Goal: Transaction & Acquisition: Purchase product/service

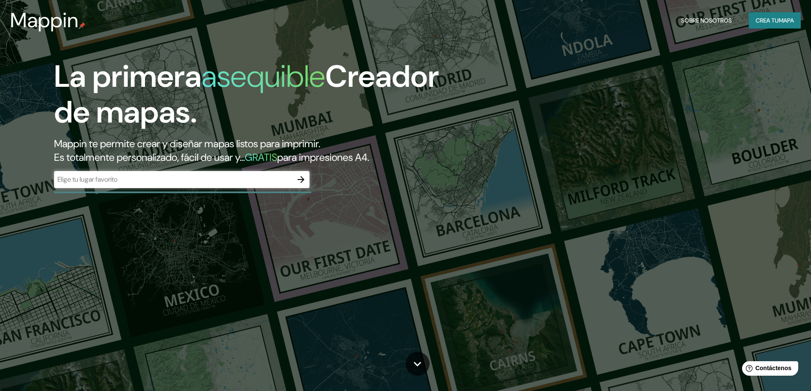
click at [108, 183] on input "text" at bounding box center [173, 179] width 238 height 10
click at [279, 178] on input "text" at bounding box center [173, 179] width 238 height 10
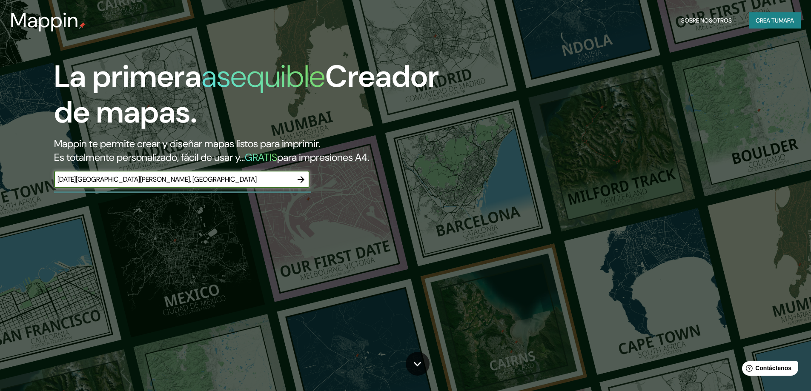
type input "[DATE][GEOGRAPHIC_DATA][PERSON_NAME], [GEOGRAPHIC_DATA]"
click at [301, 178] on icon "button" at bounding box center [301, 179] width 10 height 10
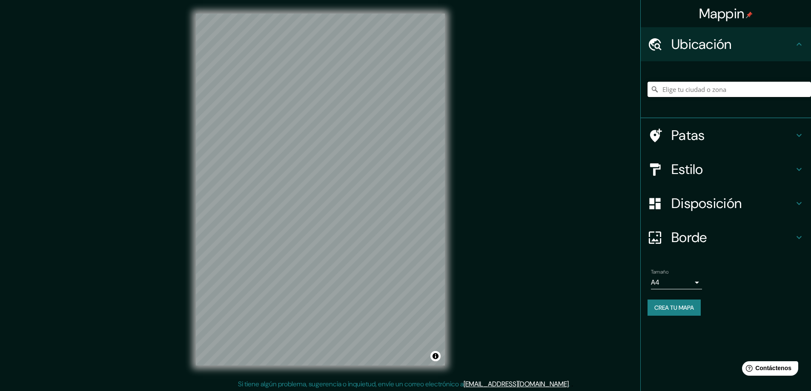
click at [764, 90] on input "Elige tu ciudad o zona" at bounding box center [728, 89] width 163 height 15
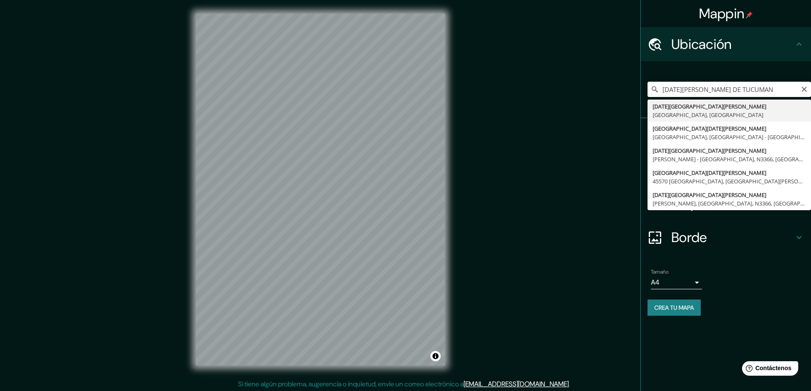
type input "[DATE][GEOGRAPHIC_DATA][PERSON_NAME], [GEOGRAPHIC_DATA], [GEOGRAPHIC_DATA]"
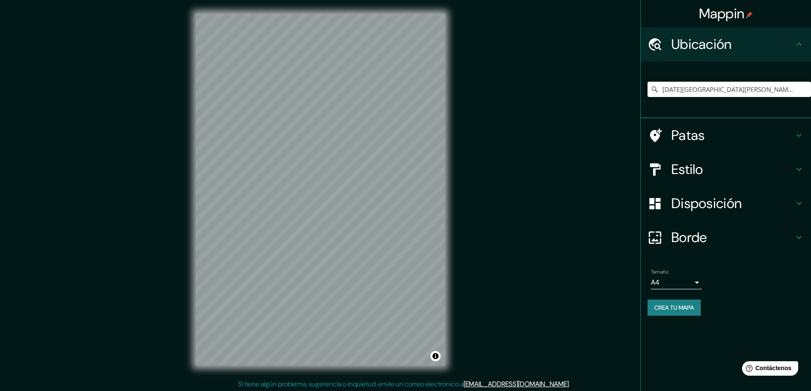
click at [724, 139] on h4 "Patas" at bounding box center [732, 135] width 123 height 17
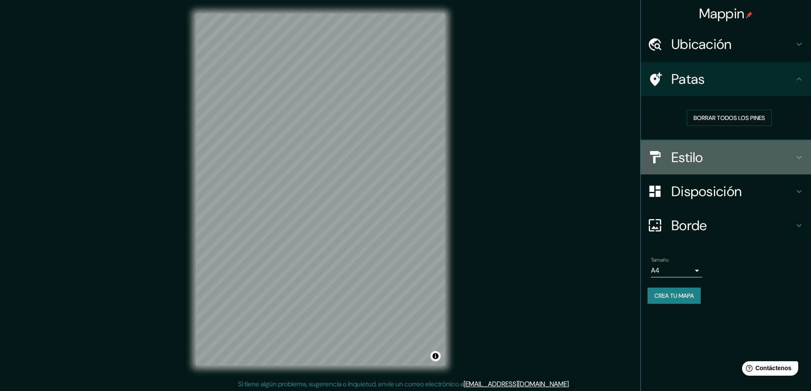
click at [723, 159] on h4 "Estilo" at bounding box center [732, 157] width 123 height 17
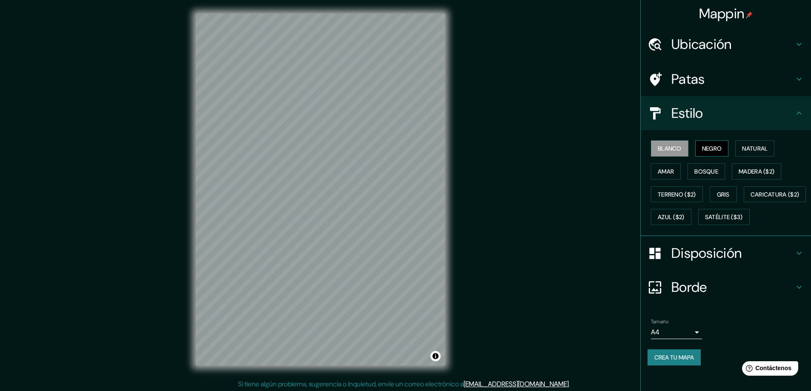
click at [712, 150] on font "Negro" at bounding box center [712, 149] width 20 height 8
click at [754, 148] on font "Natural" at bounding box center [755, 149] width 26 height 8
click at [671, 173] on button "Amar" at bounding box center [666, 171] width 30 height 16
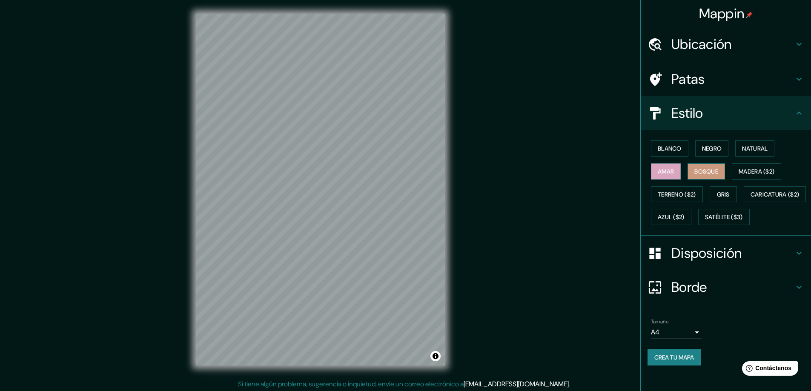
click at [707, 174] on font "Bosque" at bounding box center [706, 172] width 24 height 8
click at [744, 170] on font "Madera ($2)" at bounding box center [756, 172] width 36 height 8
click at [745, 170] on font "Madera ($2)" at bounding box center [756, 172] width 36 height 8
click at [717, 194] on font "Gris" at bounding box center [723, 195] width 13 height 8
click at [676, 197] on font "Terreno ($2)" at bounding box center [676, 195] width 38 height 8
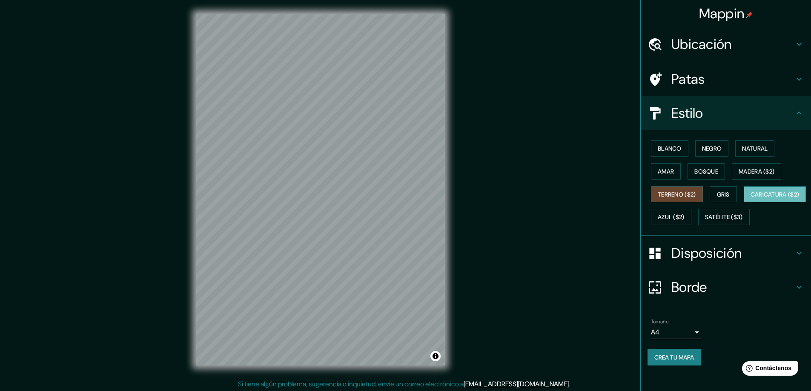
click at [750, 198] on font "Caricatura ($2)" at bounding box center [774, 195] width 49 height 8
click at [684, 216] on font "Azul ($2)" at bounding box center [670, 218] width 27 height 8
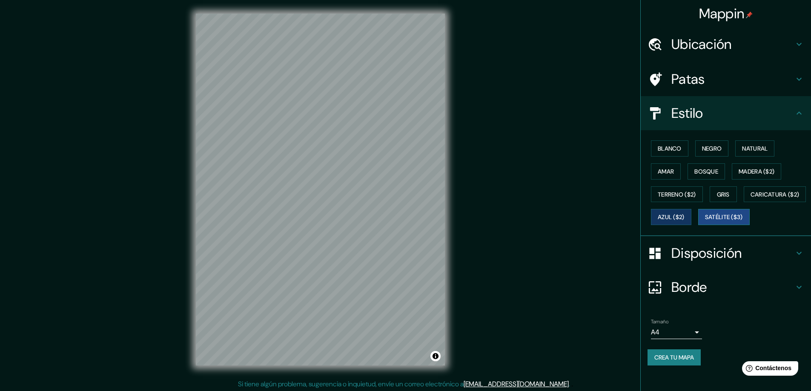
click at [705, 221] on font "Satélite ($3)" at bounding box center [724, 218] width 38 height 8
click at [750, 198] on font "Caricatura ($2)" at bounding box center [774, 195] width 49 height 8
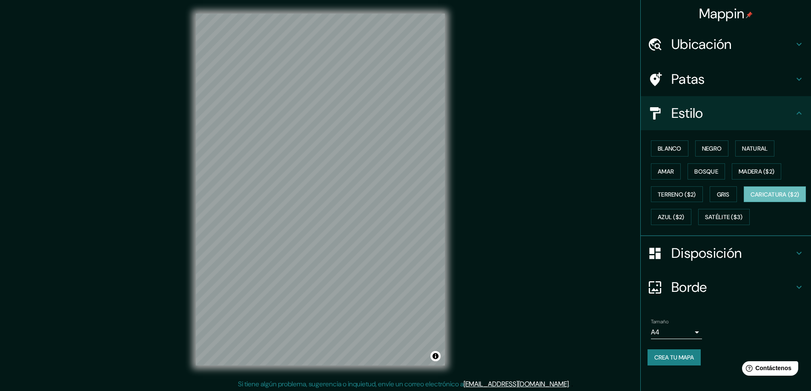
click at [796, 258] on icon at bounding box center [799, 253] width 10 height 10
click at [796, 272] on ul "Ubicación [DATE][GEOGRAPHIC_DATA][PERSON_NAME], [GEOGRAPHIC_DATA], [GEOGRAPHIC_…" at bounding box center [725, 201] width 170 height 348
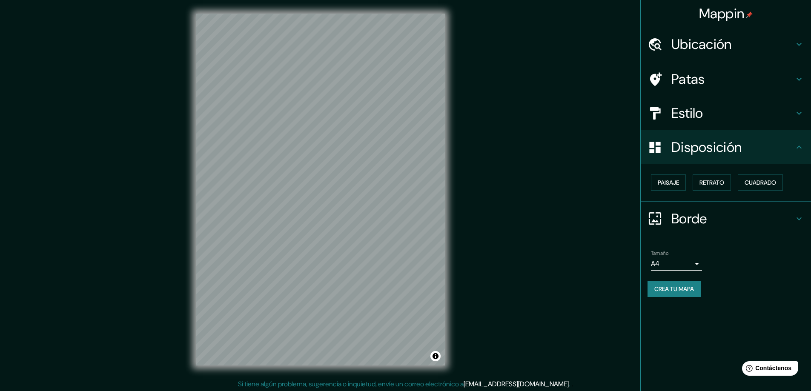
click at [597, 169] on div "Mappin Ubicación [DATE][GEOGRAPHIC_DATA][PERSON_NAME], [GEOGRAPHIC_DATA], [GEOG…" at bounding box center [405, 196] width 811 height 393
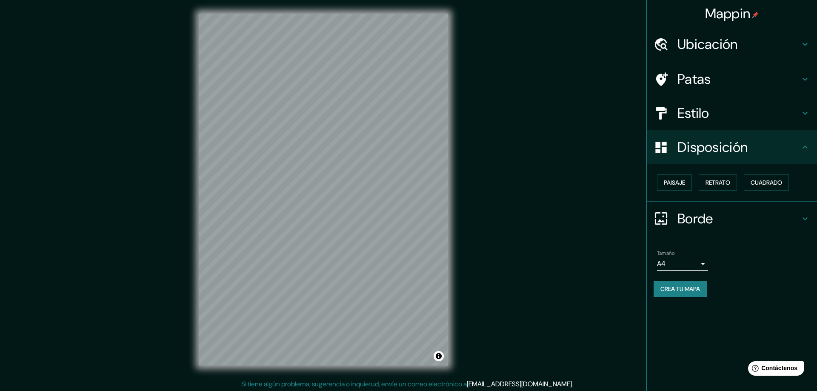
click at [697, 265] on body "Mappin Ubicación [DATE][GEOGRAPHIC_DATA][PERSON_NAME], [GEOGRAPHIC_DATA], [GEOG…" at bounding box center [408, 195] width 817 height 391
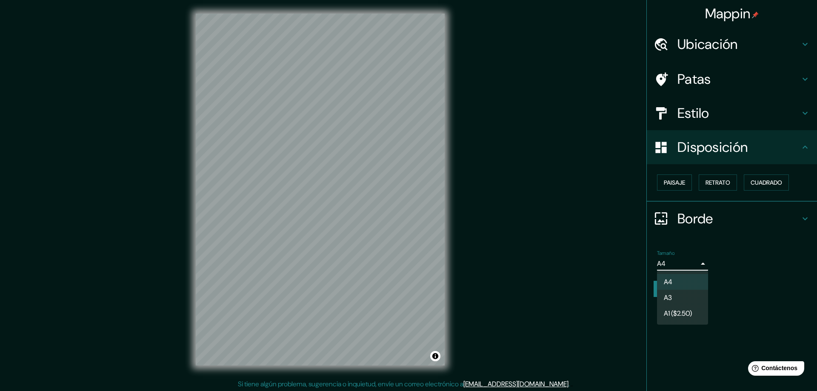
click at [675, 300] on li "A3" at bounding box center [682, 298] width 51 height 16
type input "a4"
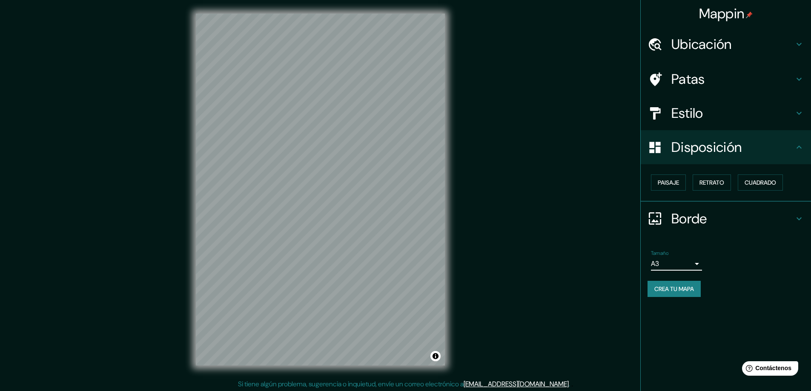
click at [762, 76] on h4 "Patas" at bounding box center [732, 79] width 123 height 17
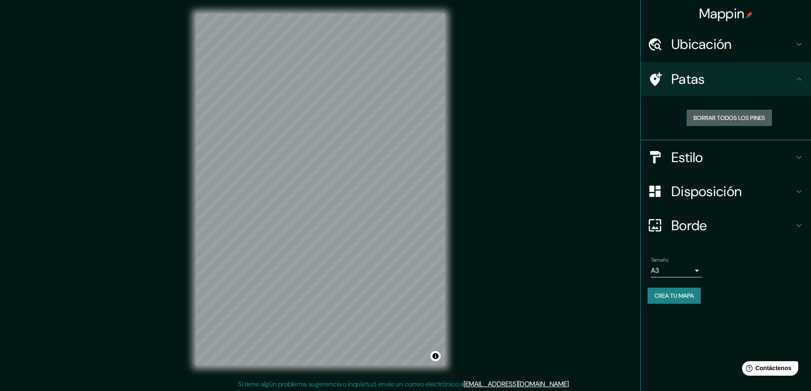
click at [733, 120] on font "Borrar todos los pines" at bounding box center [728, 118] width 71 height 8
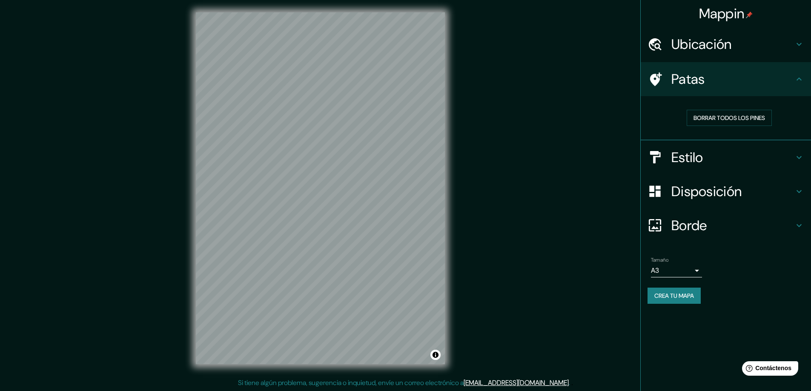
scroll to position [2, 0]
click at [716, 46] on font "Ubicación" at bounding box center [701, 44] width 60 height 18
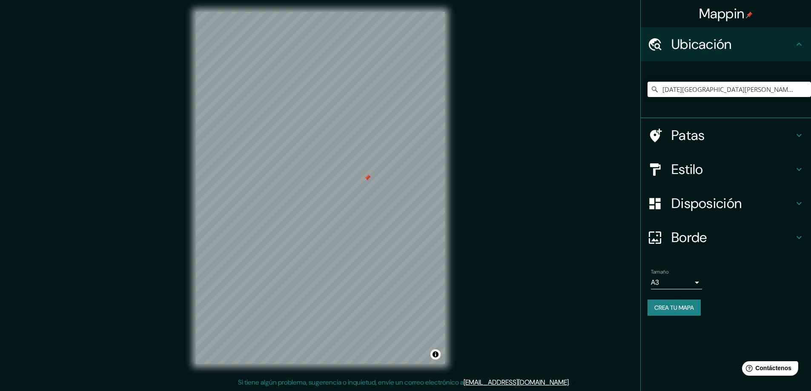
click at [717, 40] on font "Ubicación" at bounding box center [701, 44] width 60 height 18
click at [741, 207] on font "Disposición" at bounding box center [706, 203] width 70 height 18
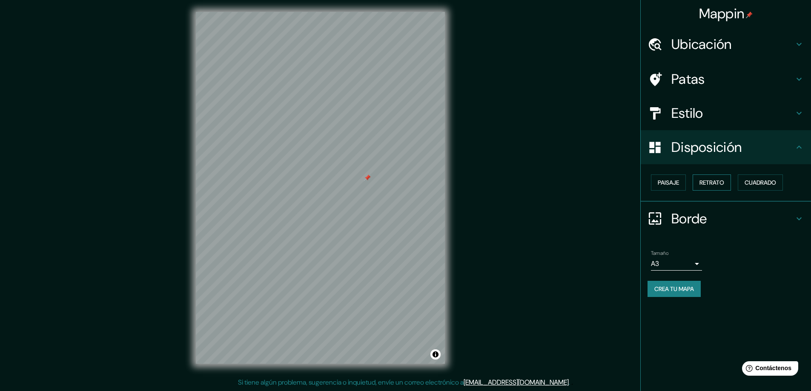
click at [709, 186] on font "Retrato" at bounding box center [711, 183] width 25 height 8
click at [768, 183] on font "Cuadrado" at bounding box center [759, 183] width 31 height 8
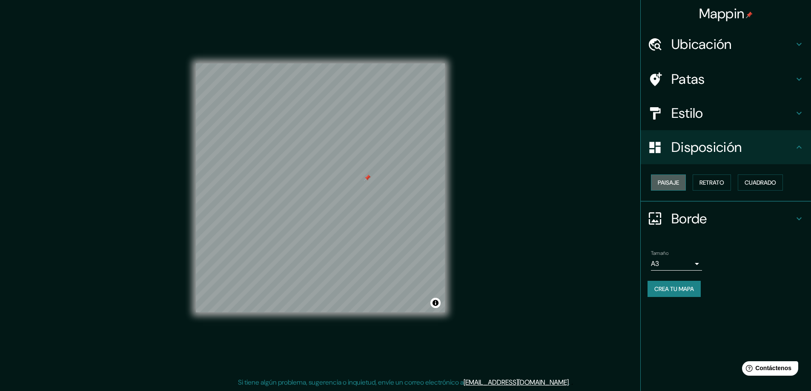
click at [671, 186] on font "Paisaje" at bounding box center [667, 183] width 21 height 8
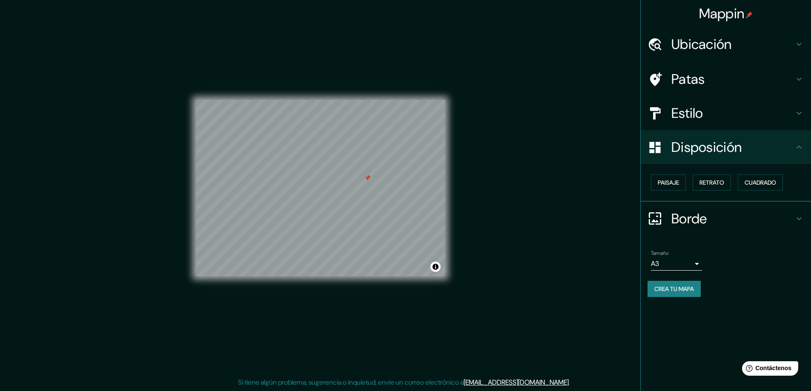
click at [696, 224] on font "Borde" at bounding box center [689, 219] width 36 height 18
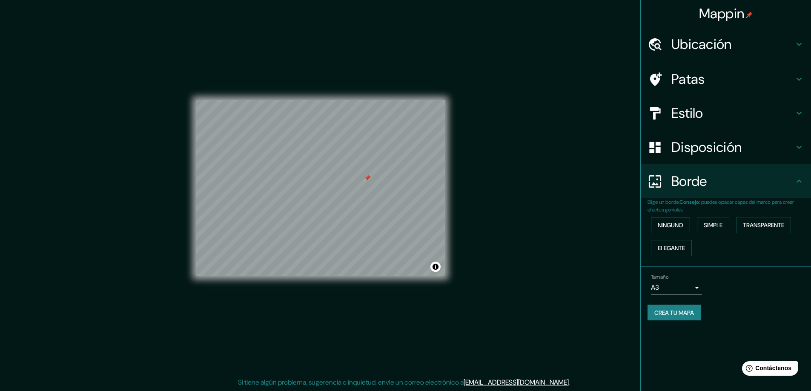
click at [686, 222] on button "Ninguno" at bounding box center [670, 225] width 39 height 16
click at [762, 225] on font "Transparente" at bounding box center [762, 225] width 41 height 8
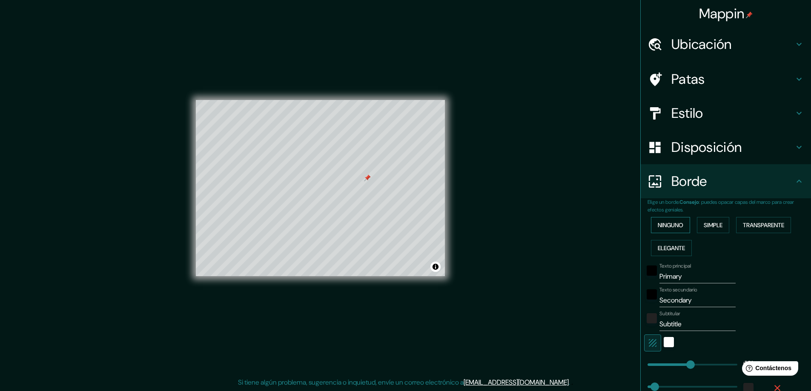
click at [657, 223] on font "Ninguno" at bounding box center [670, 225] width 26 height 8
